Goal: Task Accomplishment & Management: Use online tool/utility

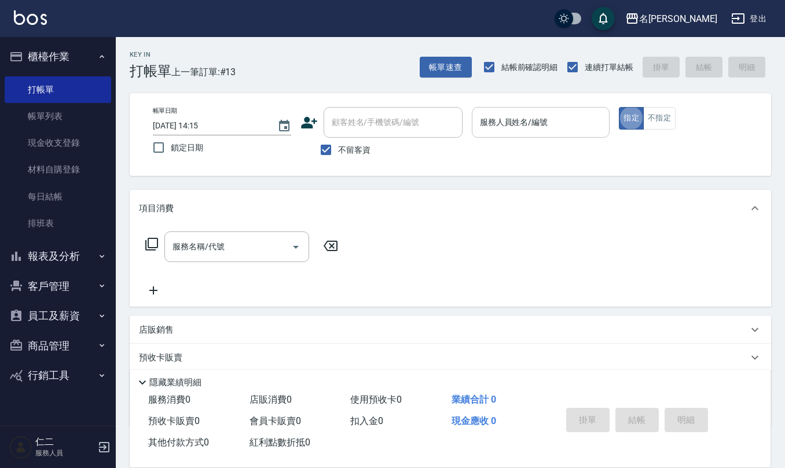
click at [528, 125] on input "服務人員姓名/編號" at bounding box center [541, 122] width 128 height 20
click at [498, 124] on input "服務人員姓名/編號" at bounding box center [541, 122] width 128 height 20
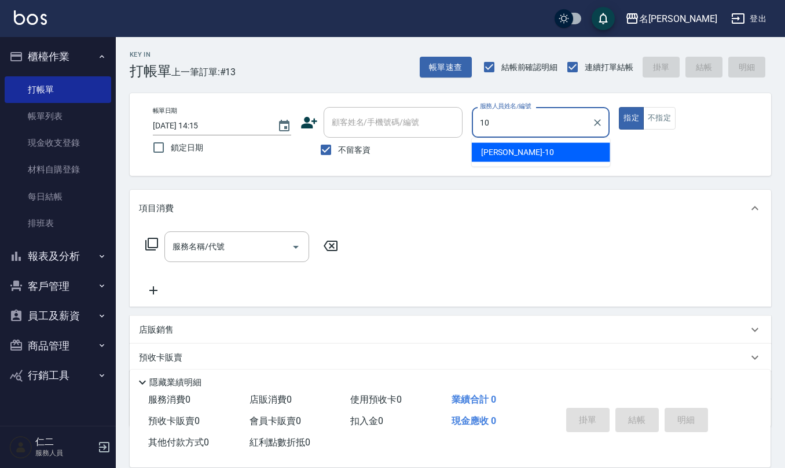
type input "[PERSON_NAME]-10"
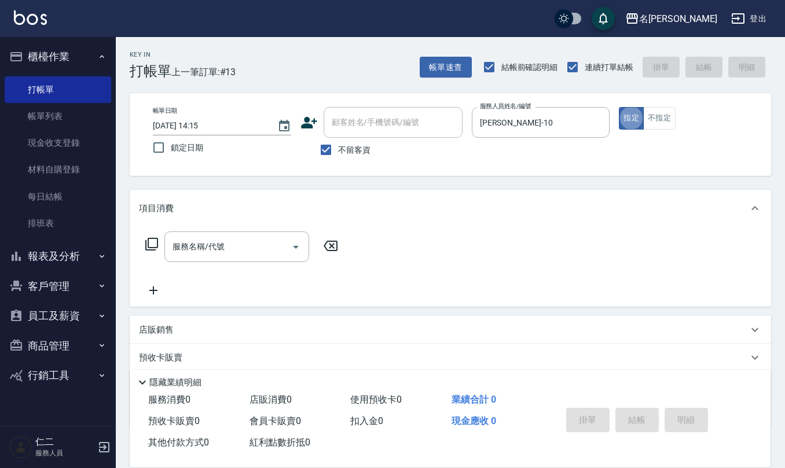
type button "true"
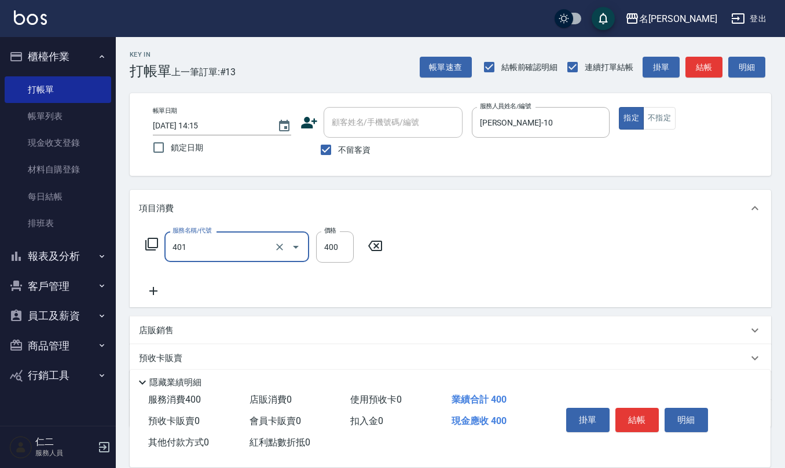
type input "剪髮(401)"
type input "300"
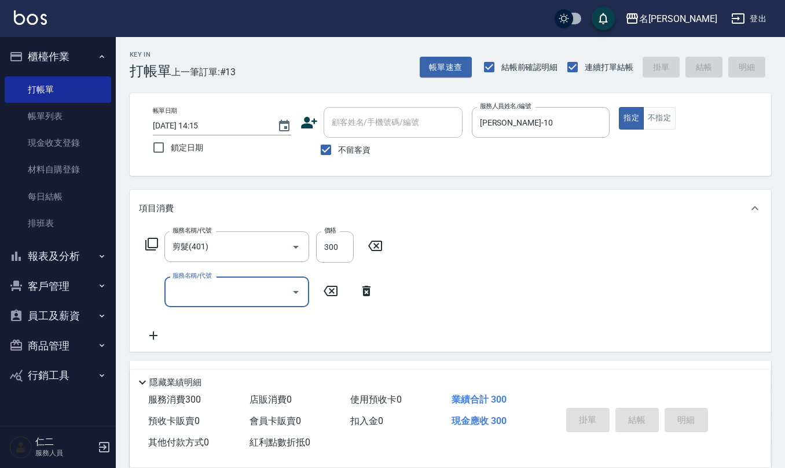
type input "[DATE] 15:31"
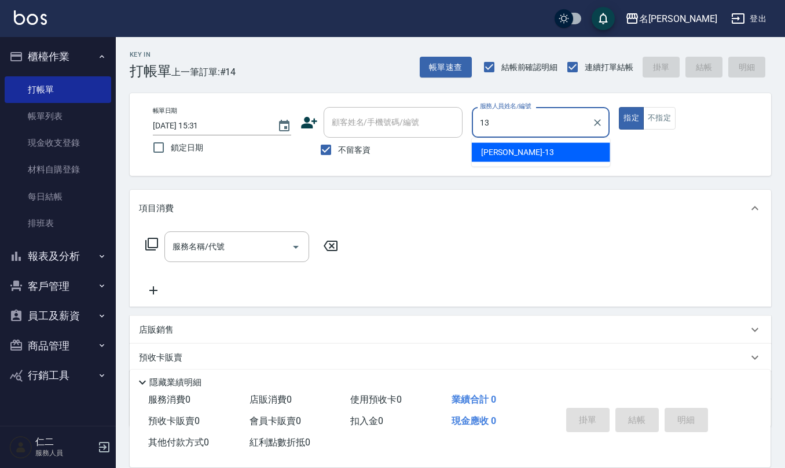
type input "[PERSON_NAME]-13"
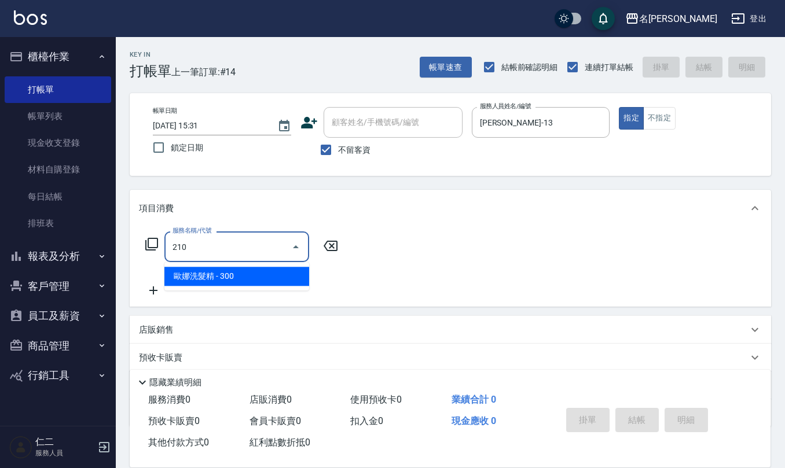
type input "[PERSON_NAME]洗髮精(210)"
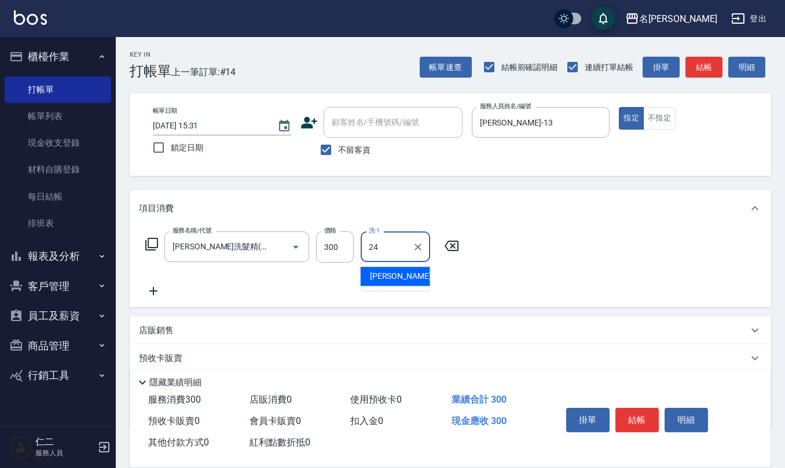
type input "[PERSON_NAME]-24"
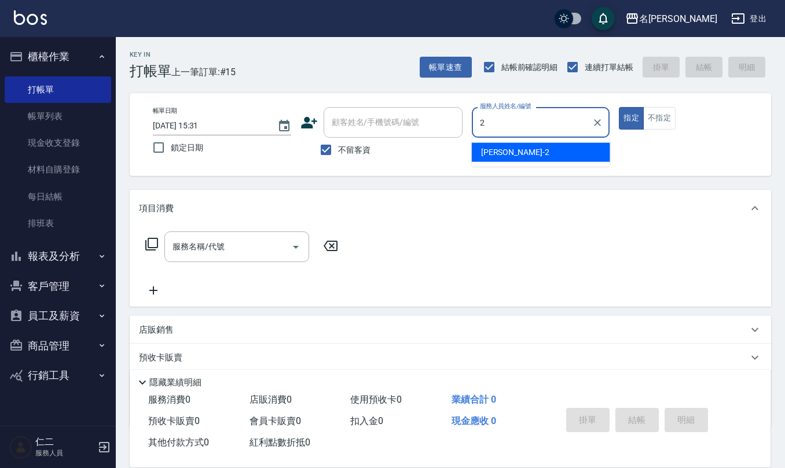
type input "[PERSON_NAME]-2"
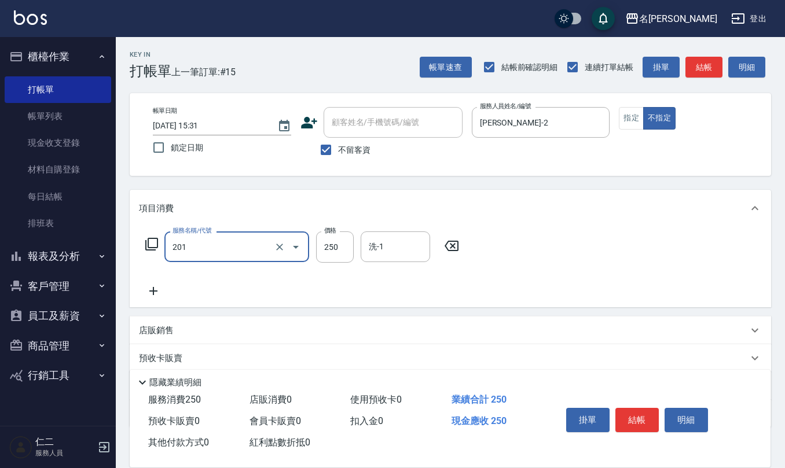
type input "洗髮(201)"
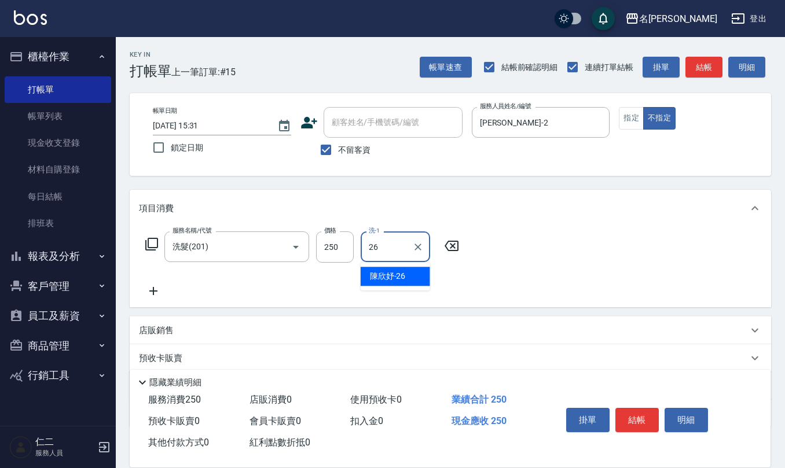
type input "[PERSON_NAME]-26"
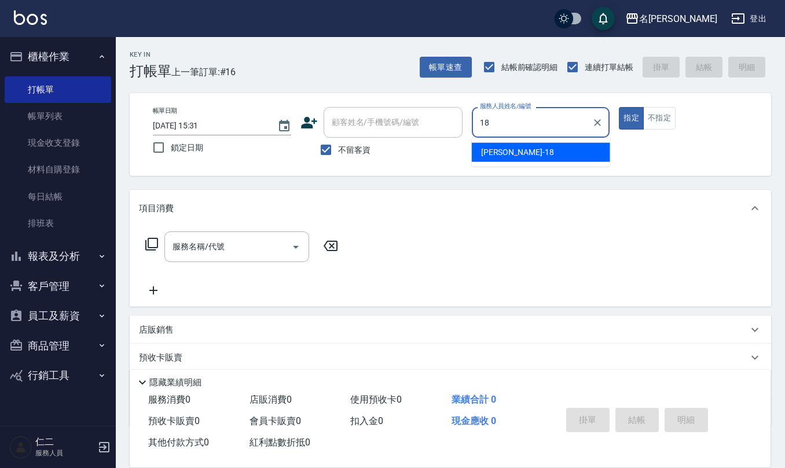
type input "[PERSON_NAME]-18"
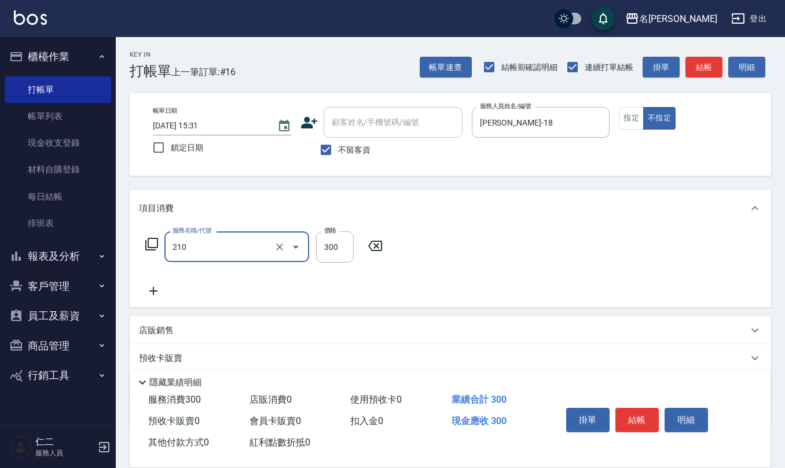
type input "[PERSON_NAME]洗髮精(210)"
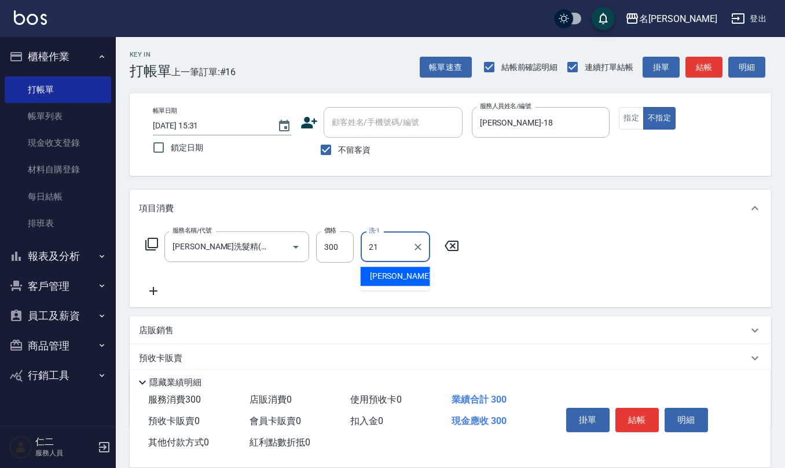
type input "[PERSON_NAME]-21"
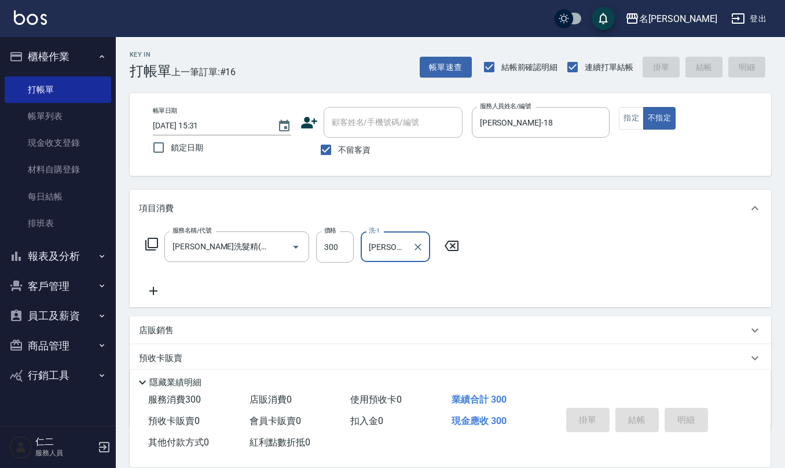
type input "[DATE] 15:33"
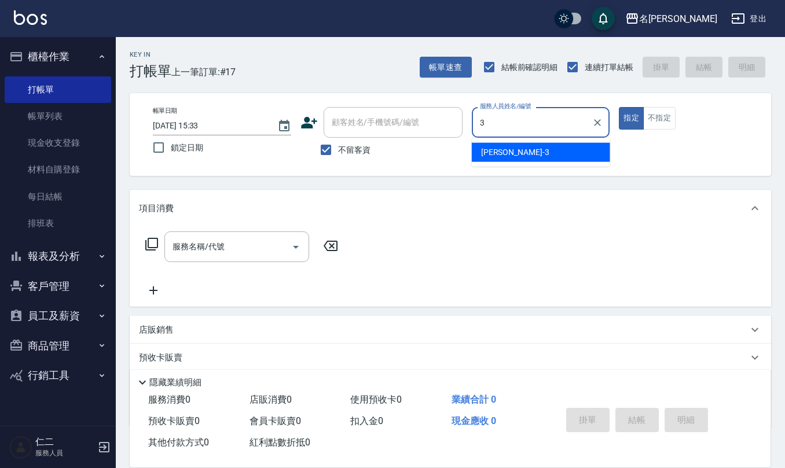
type input "[PERSON_NAME]-3"
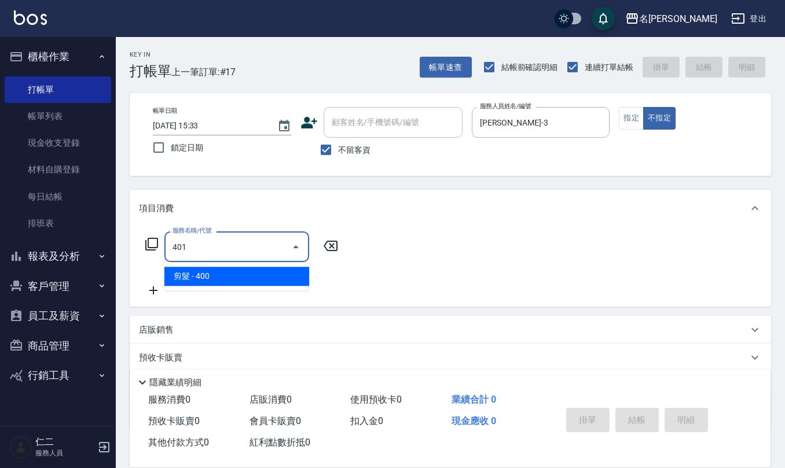
type input "剪髮(401)"
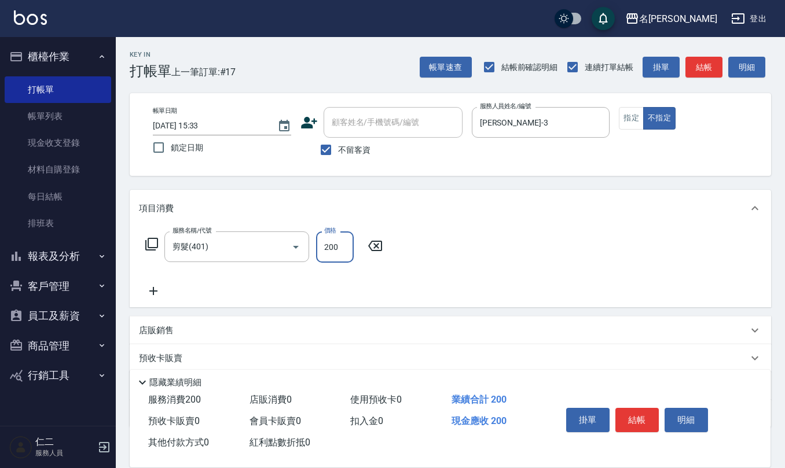
type input "200"
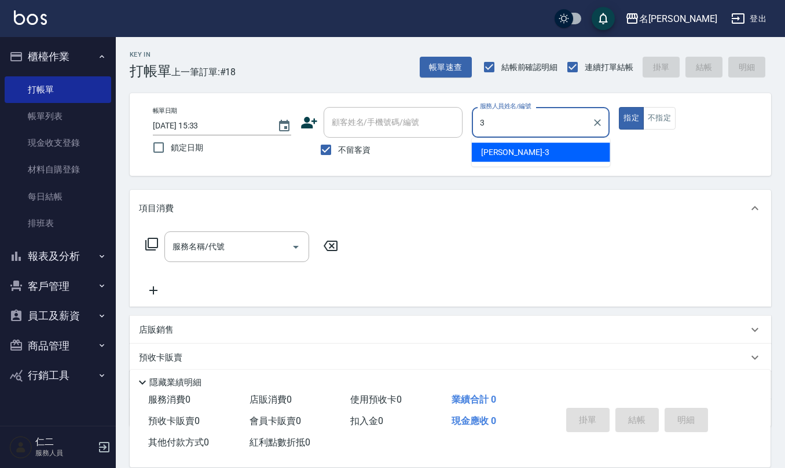
type input "[PERSON_NAME]-3"
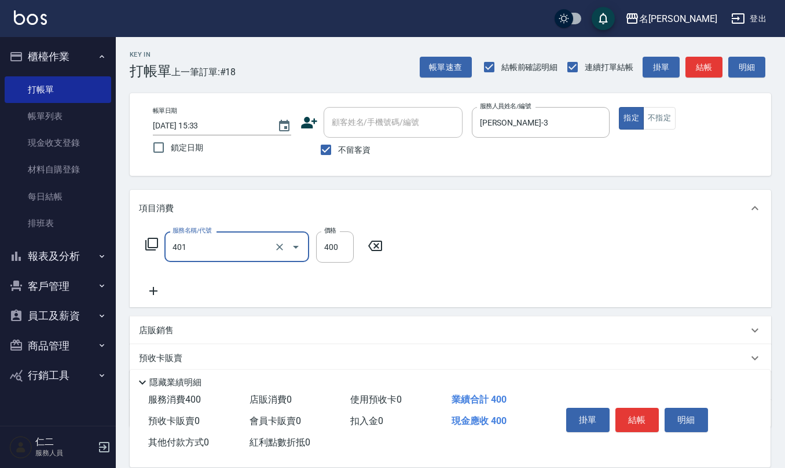
type input "剪髮(401)"
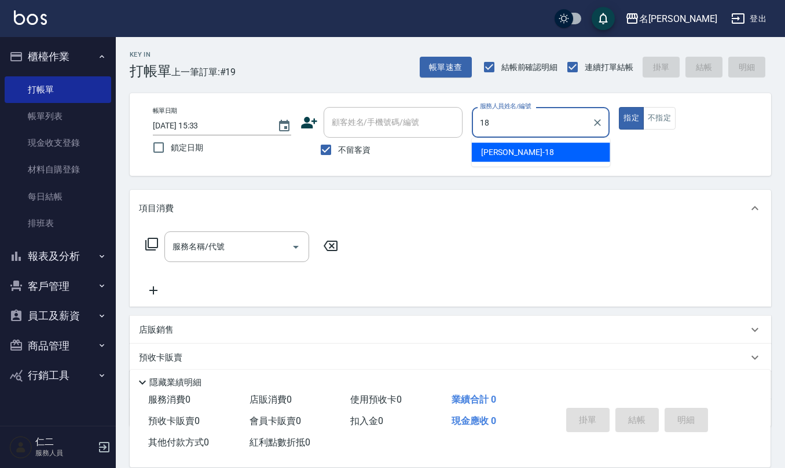
type input "[PERSON_NAME]-18"
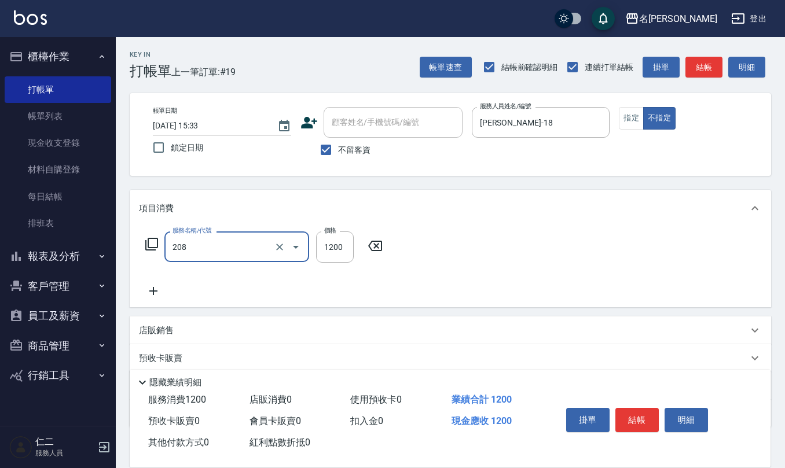
type input "深層洗(208)"
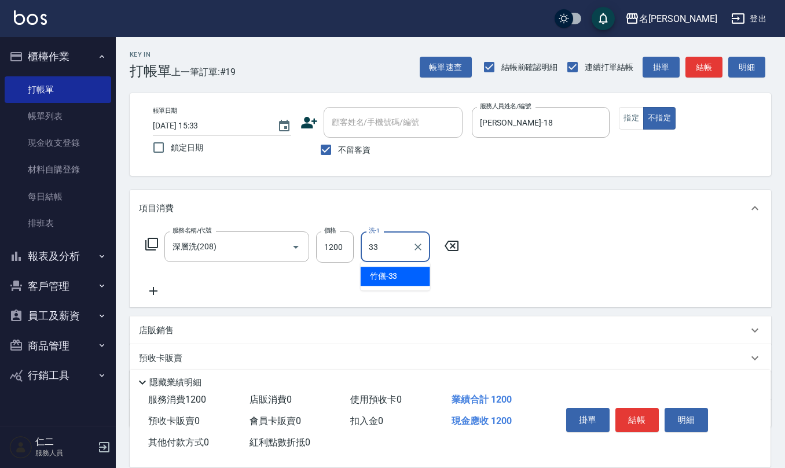
type input "[PERSON_NAME]-33"
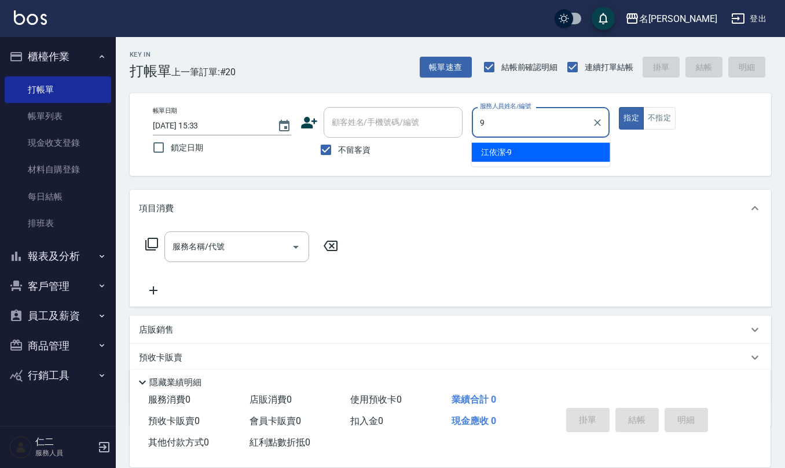
type input "[PERSON_NAME]-9"
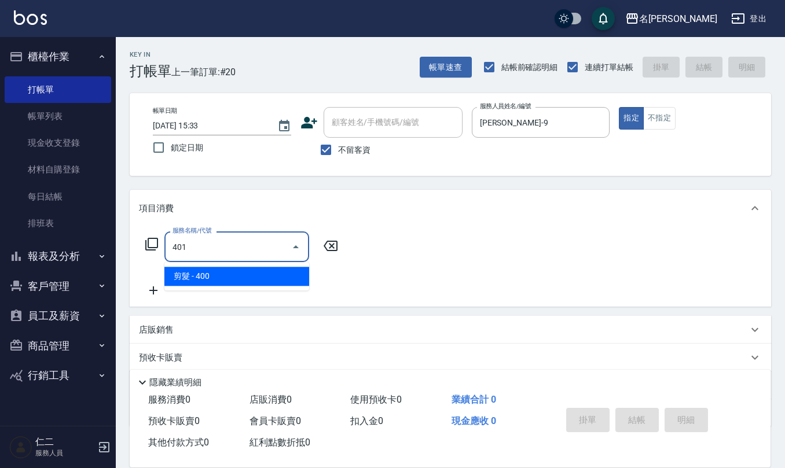
type input "剪髮(401)"
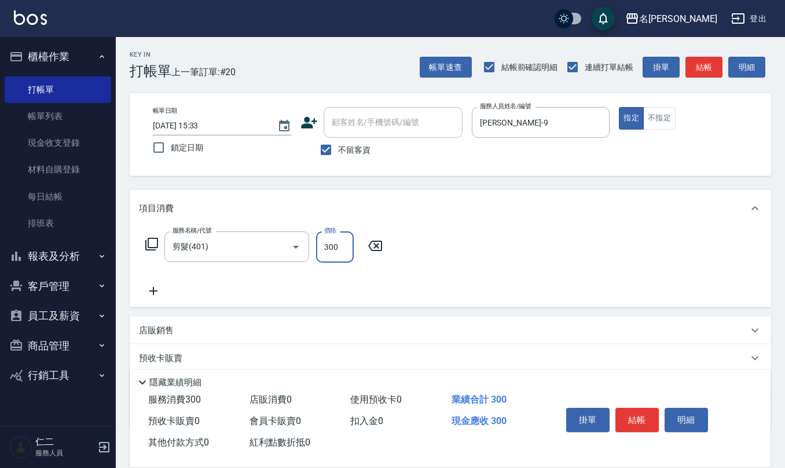
type input "300"
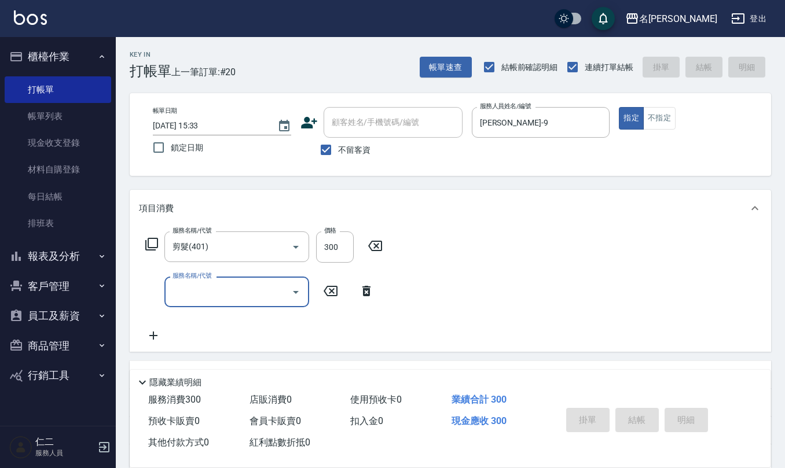
type input "[DATE] 15:46"
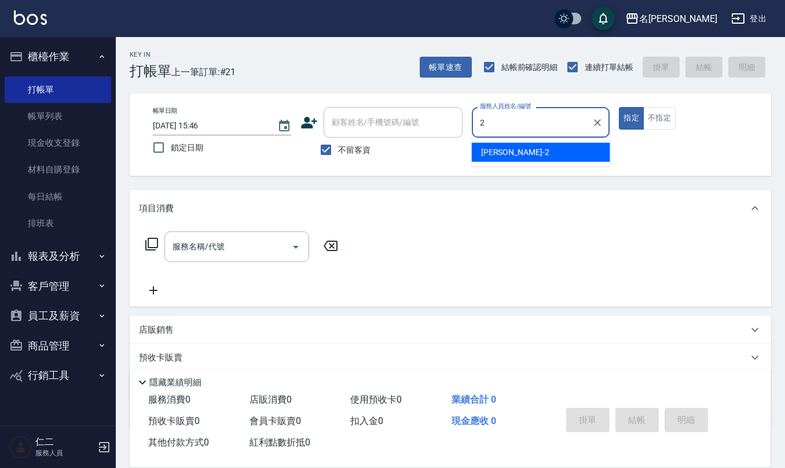
type input "[PERSON_NAME]-2"
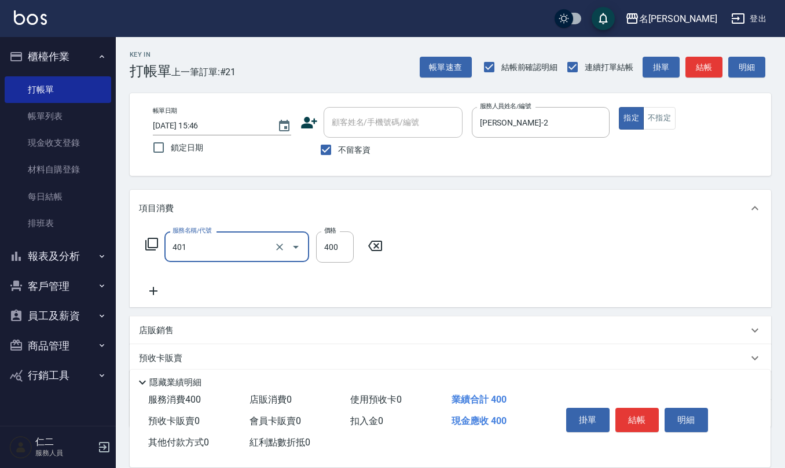
type input "剪髮(401)"
type input "350"
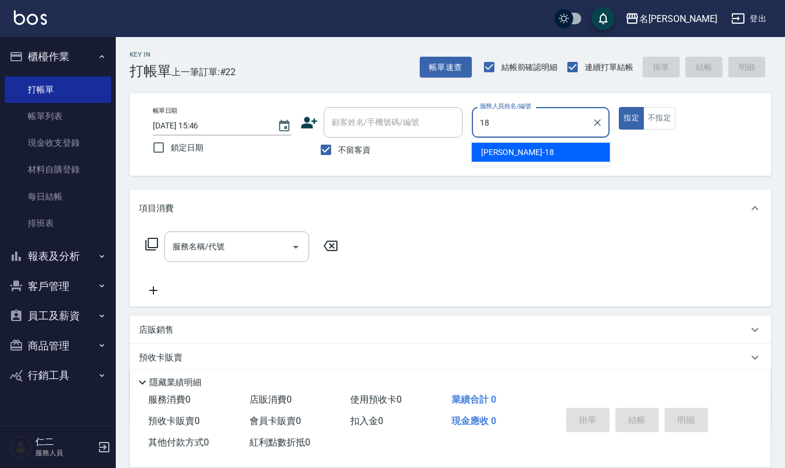
type input "[PERSON_NAME]-18"
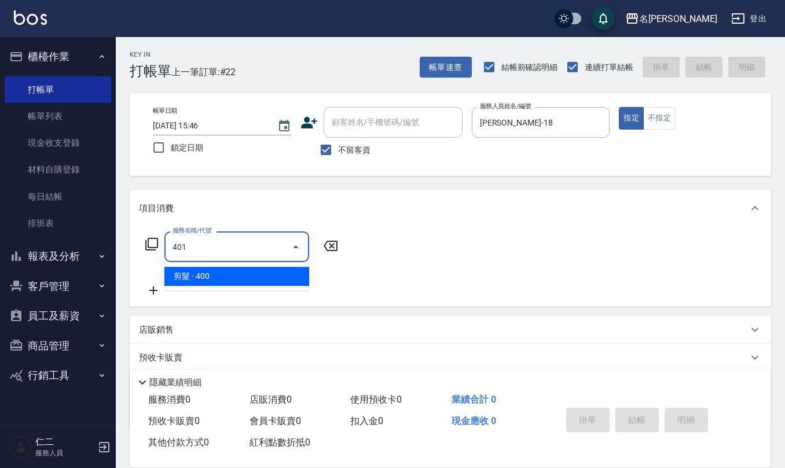
type input "剪髮(401)"
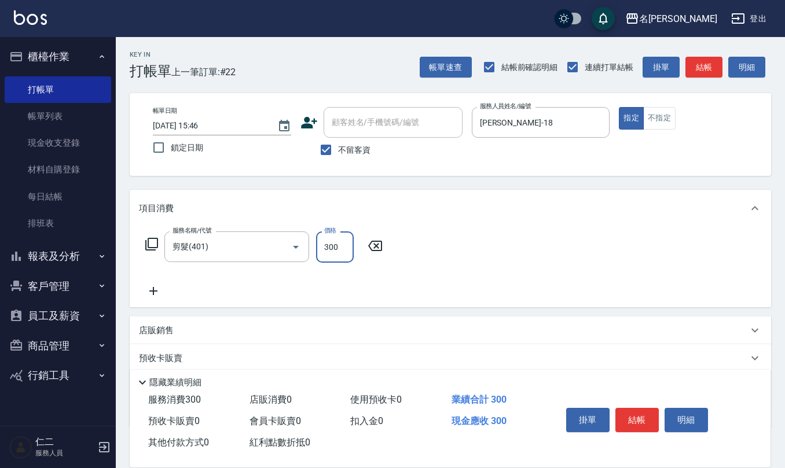
type input "300"
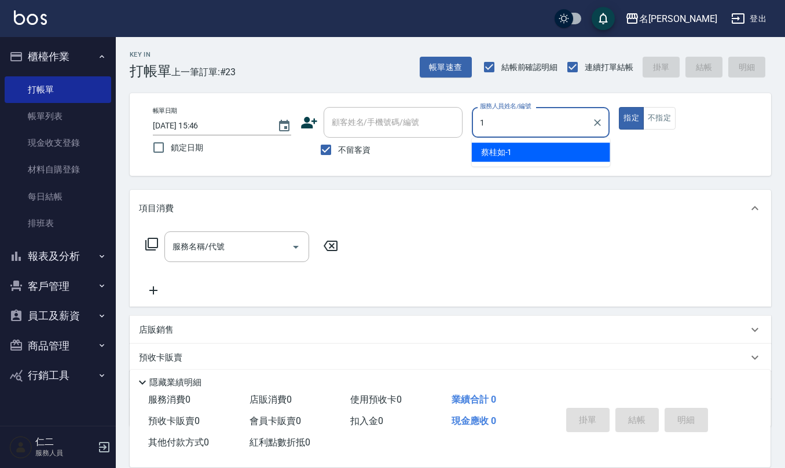
type input "[PERSON_NAME]1"
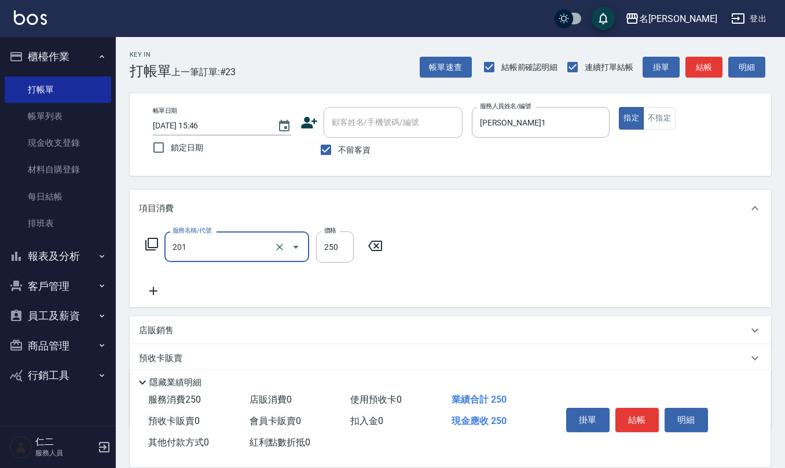
type input "洗髮(201)"
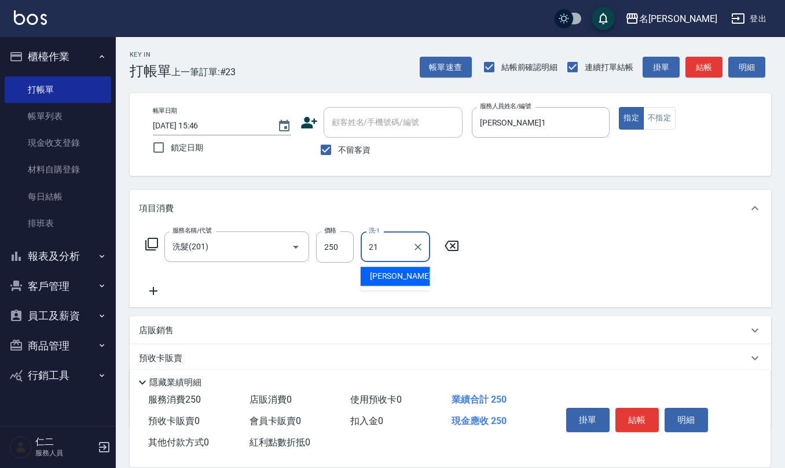
type input "[PERSON_NAME]-21"
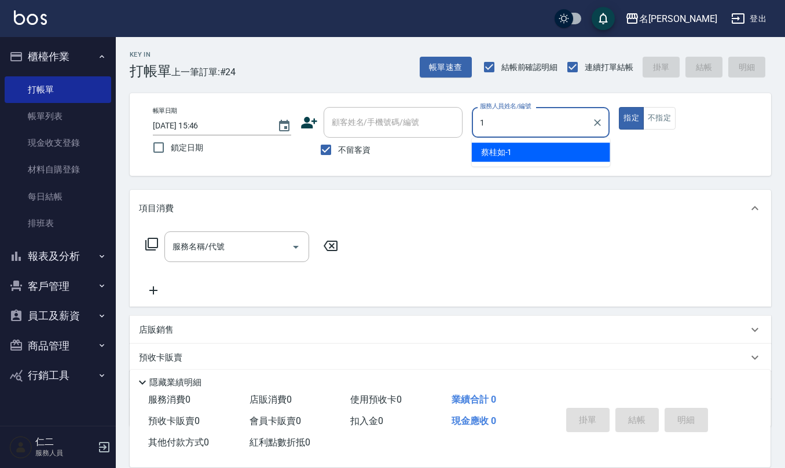
type input "[PERSON_NAME]1"
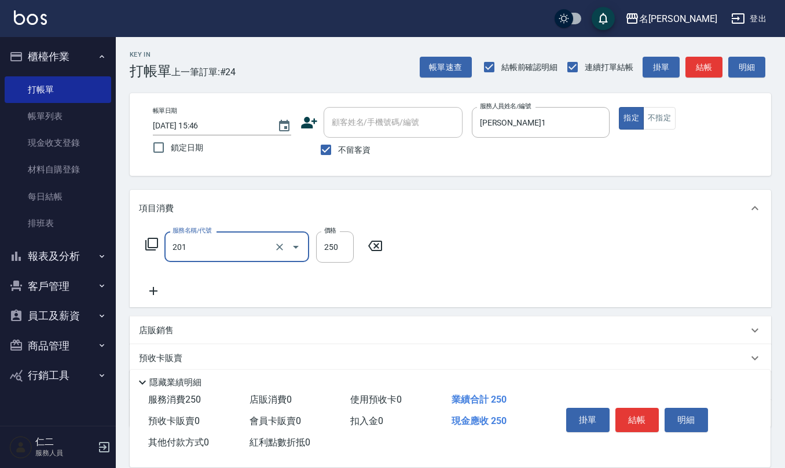
type input "洗髮(201)"
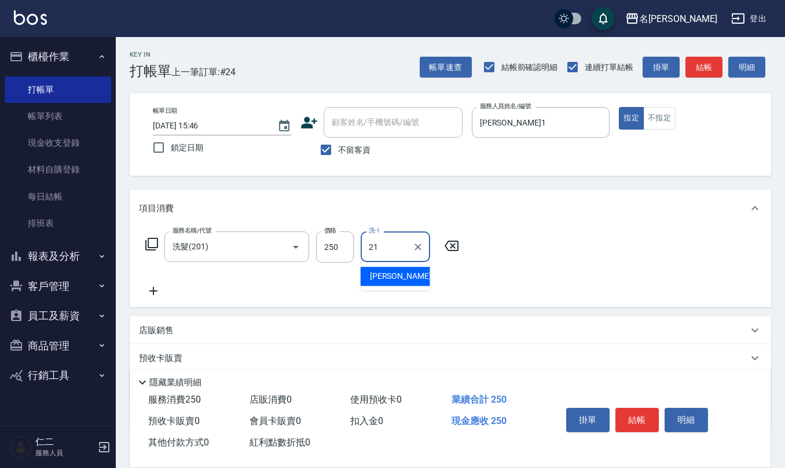
type input "[PERSON_NAME]-21"
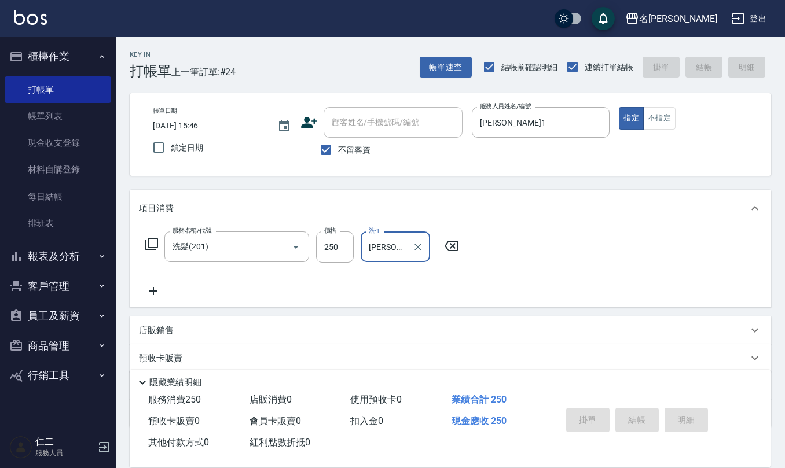
type input "[DATE] 16:07"
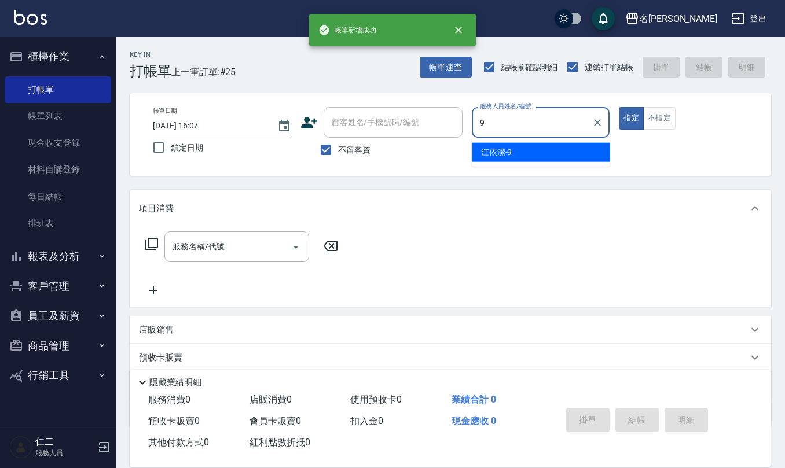
type input "[PERSON_NAME]-9"
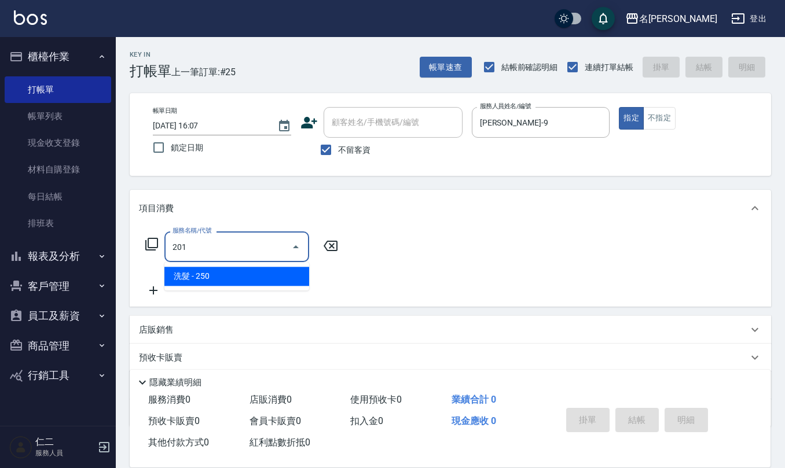
type input "洗髮(201)"
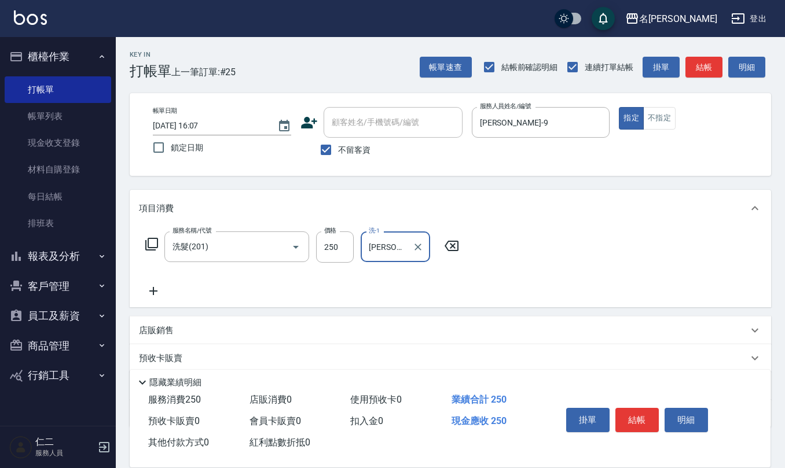
type input "[PERSON_NAME]-24"
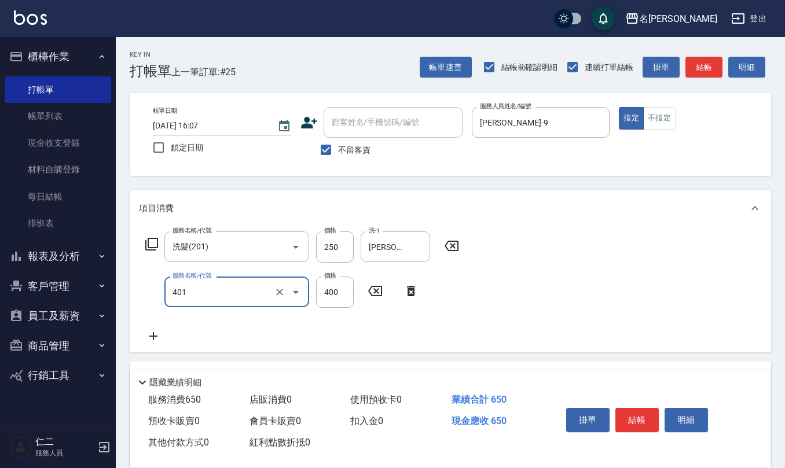
type input "剪髮(401)"
type input "300"
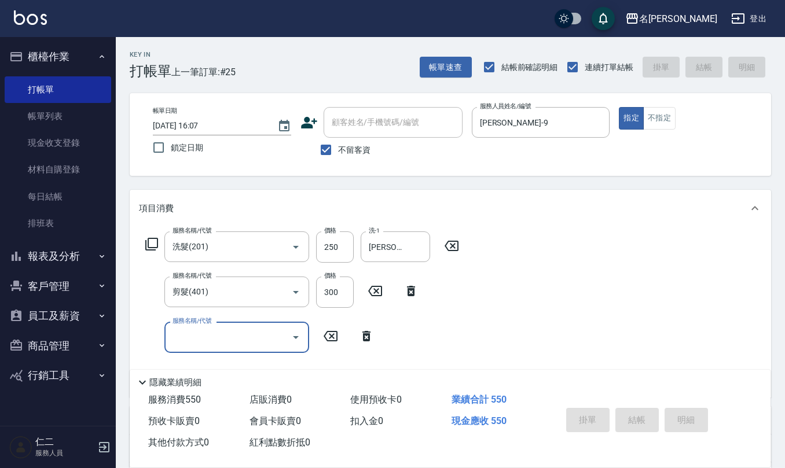
type input "[DATE] 16:08"
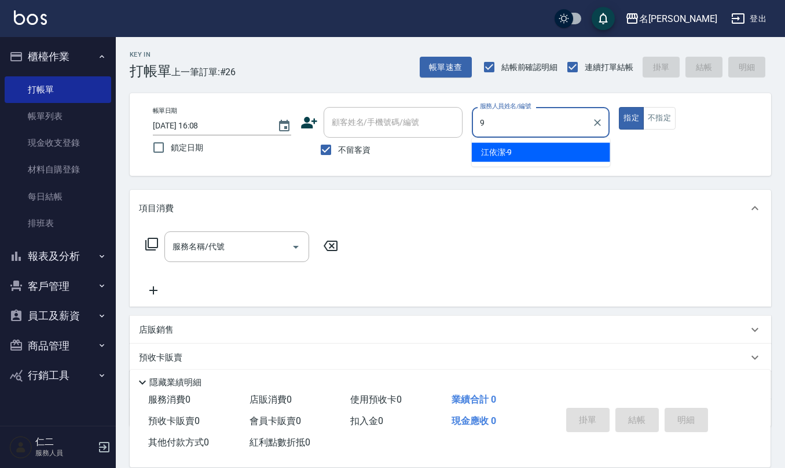
type input "[PERSON_NAME]-9"
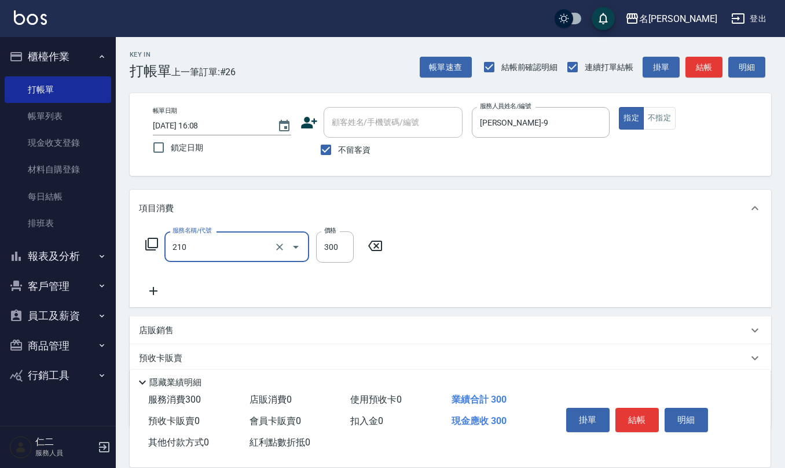
type input "[PERSON_NAME]洗髮精(210)"
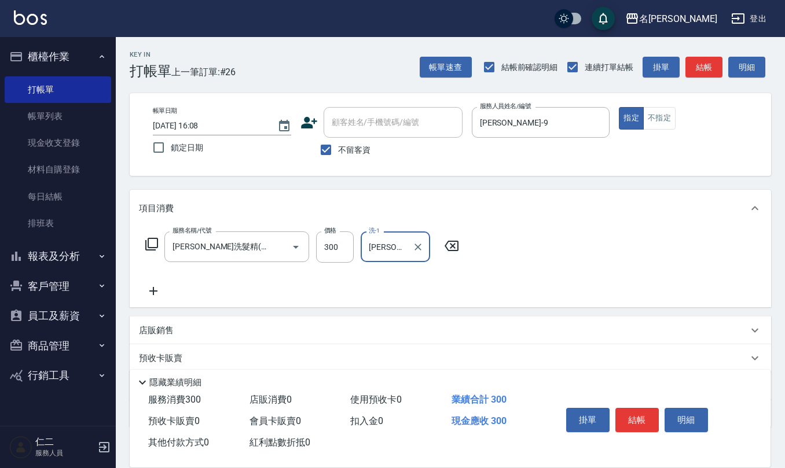
type input "[PERSON_NAME]-33"
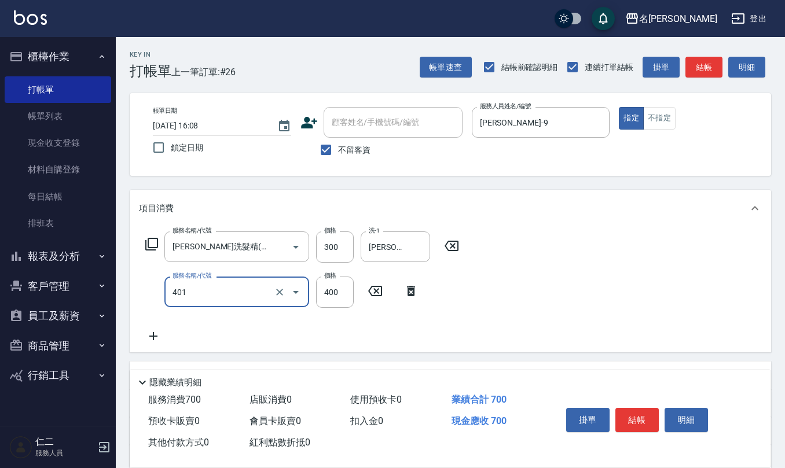
type input "剪髮(401)"
type input "300"
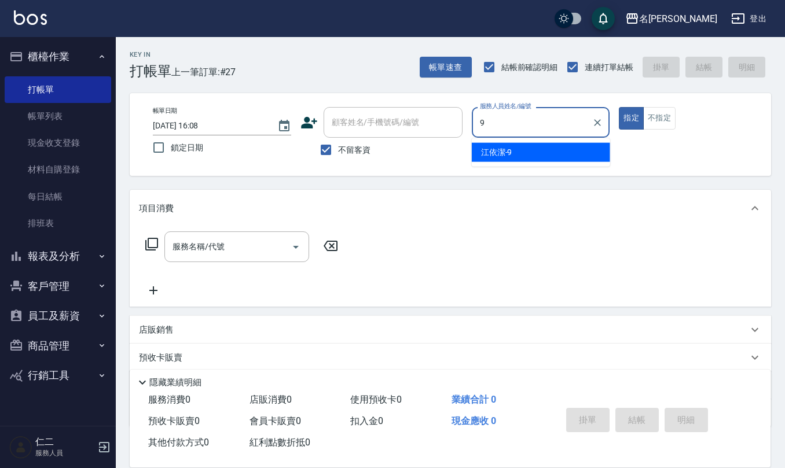
type input "[PERSON_NAME]-9"
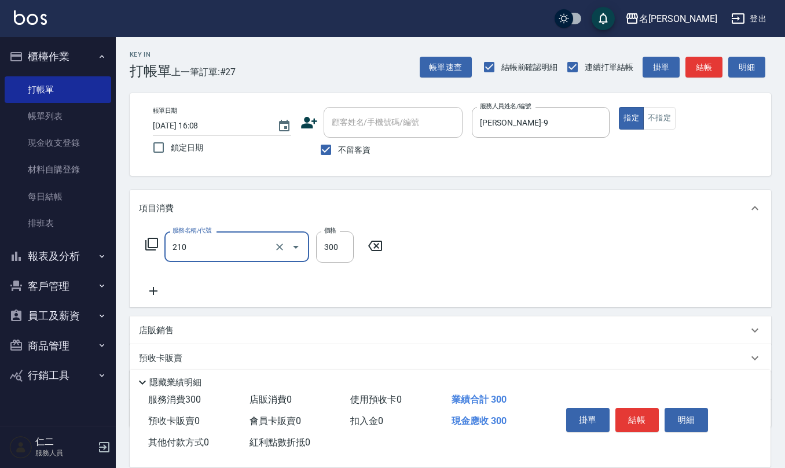
type input "[PERSON_NAME]洗髮精(210)"
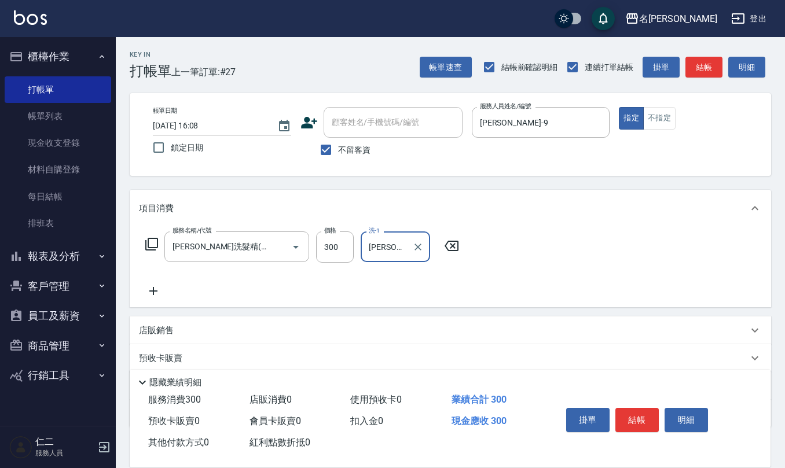
type input "[PERSON_NAME]-24"
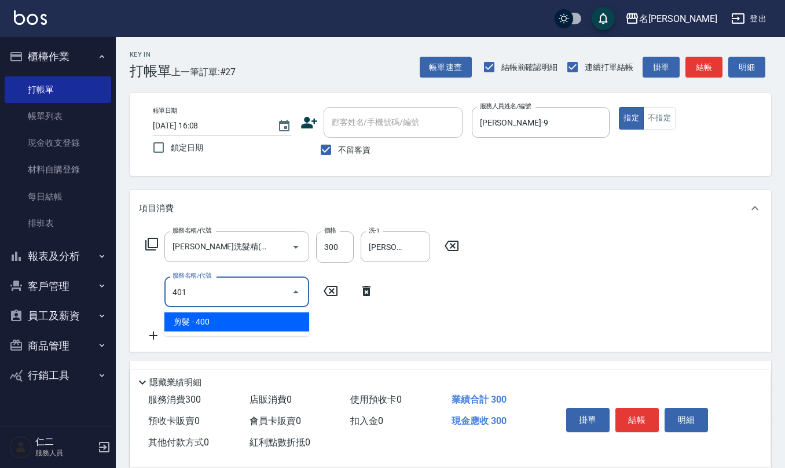
type input "剪髮(401)"
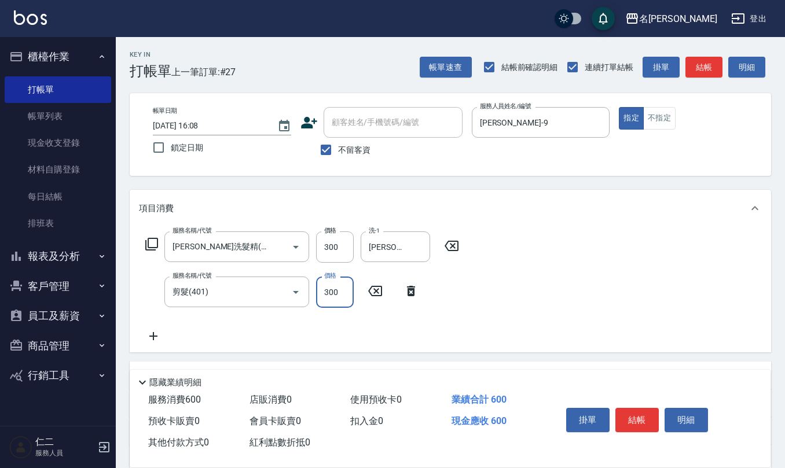
type input "300"
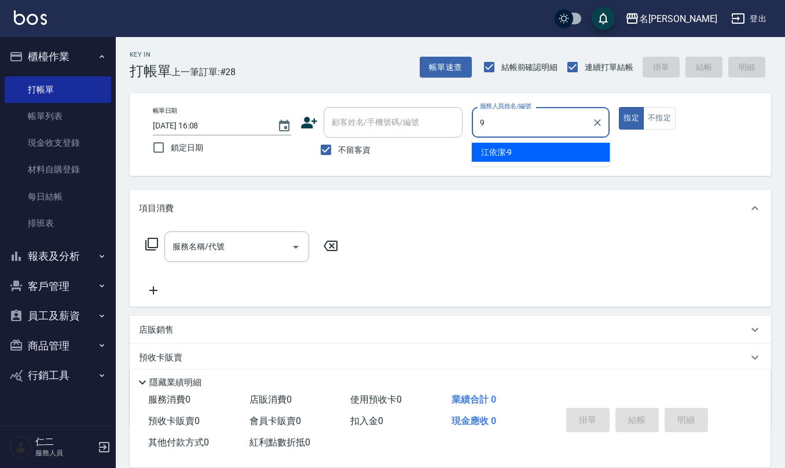
type input "[PERSON_NAME]-9"
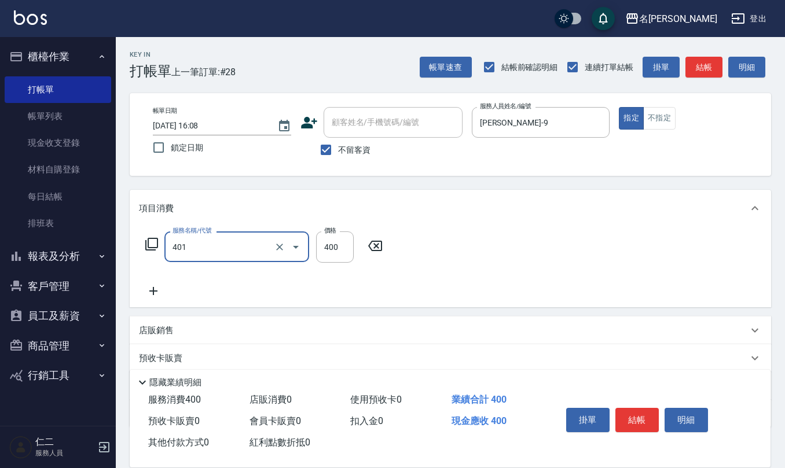
type input "剪髮(401)"
type input "300"
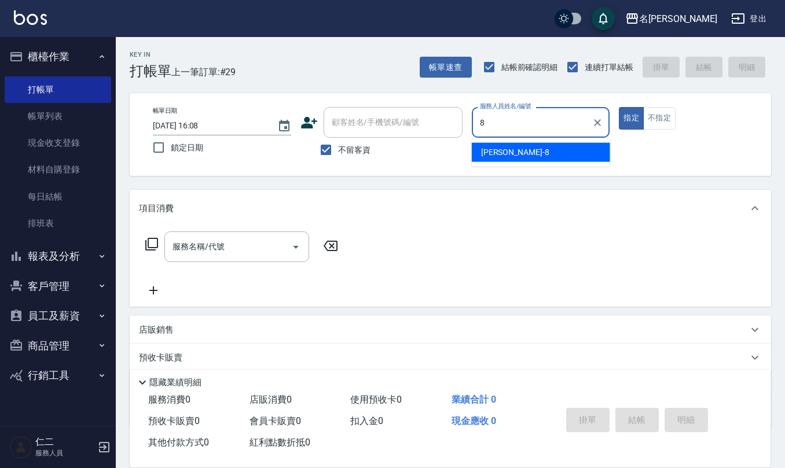
type input "[PERSON_NAME]-8"
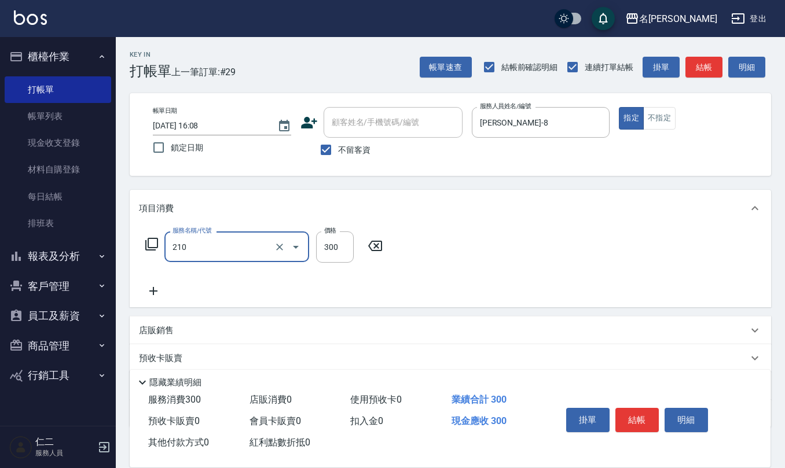
type input "[PERSON_NAME]洗髮精(210)"
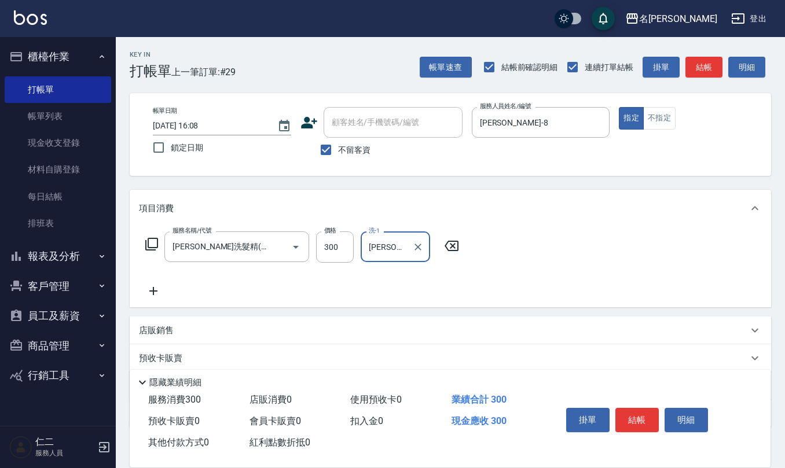
type input "[PERSON_NAME]-26"
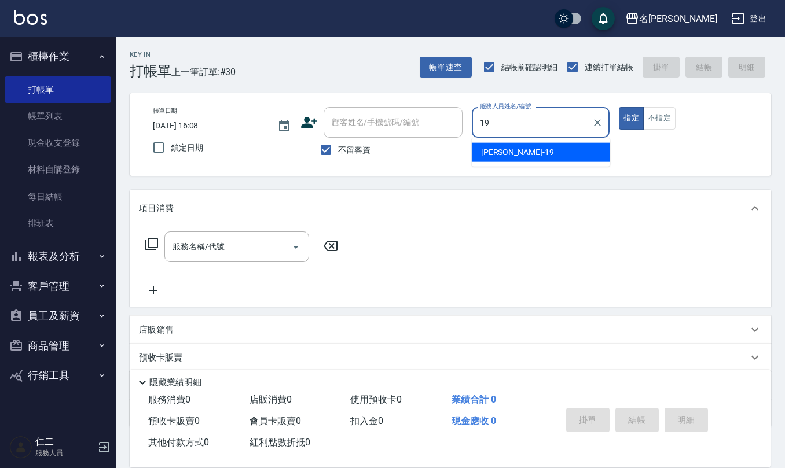
type input "[PERSON_NAME]-19"
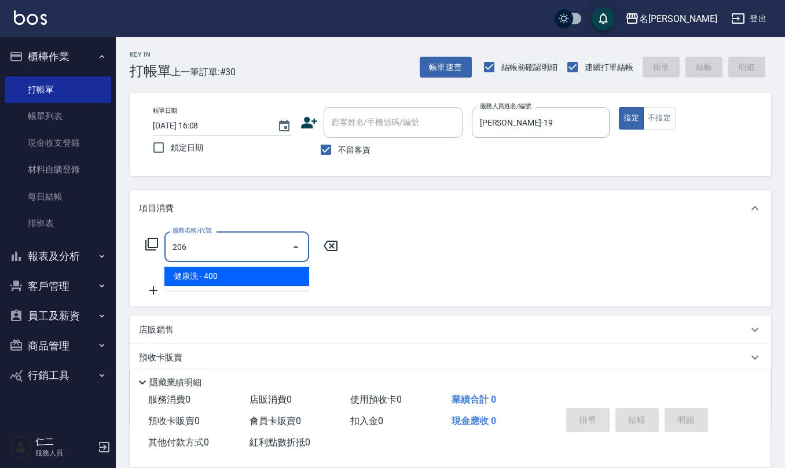
type input "健康洗(206)"
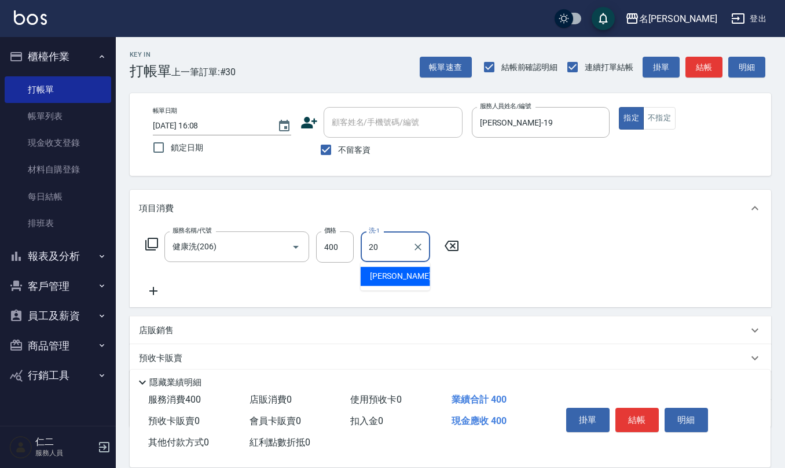
type input "[PERSON_NAME]-20"
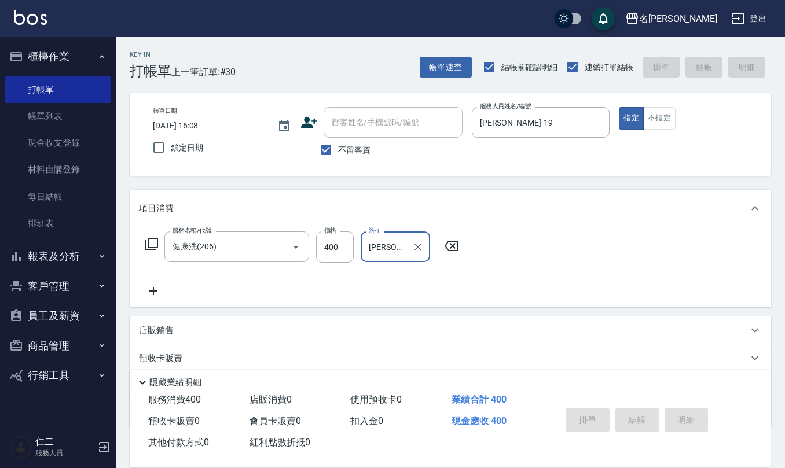
type input "[DATE] 16:10"
